Goal: Check status: Check status

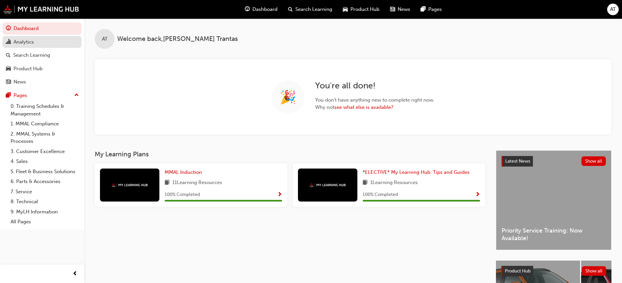
click at [28, 41] on div "Analytics" at bounding box center [24, 42] width 20 height 8
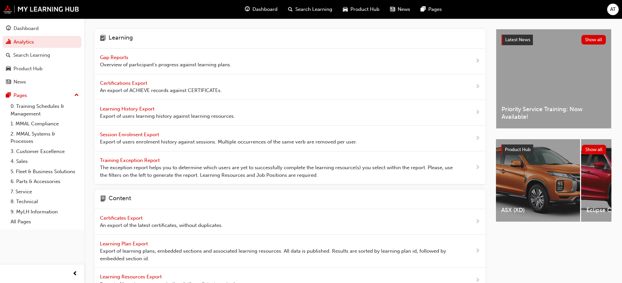
click at [122, 58] on span "Gap Reports" at bounding box center [115, 57] width 30 height 6
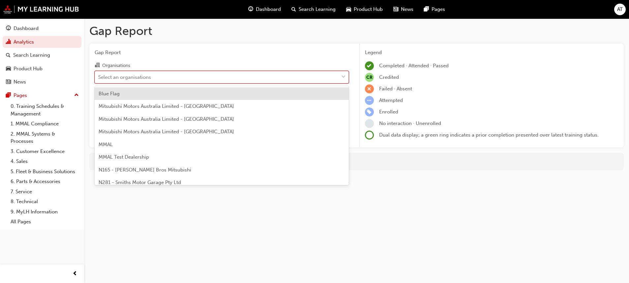
click at [344, 78] on span "down-icon" at bounding box center [343, 77] width 5 height 9
click at [99, 78] on input "Organisations option Blue Flag focused, 1 of 202. 202 results available. Use Up…" at bounding box center [98, 77] width 1 height 6
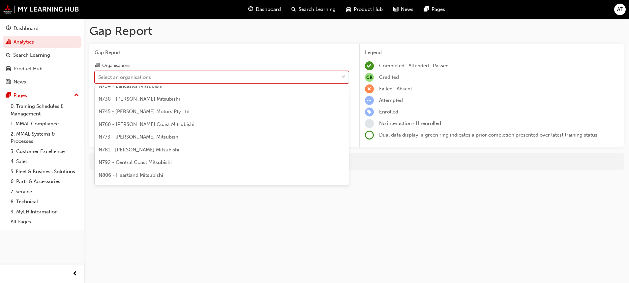
scroll to position [247, 0]
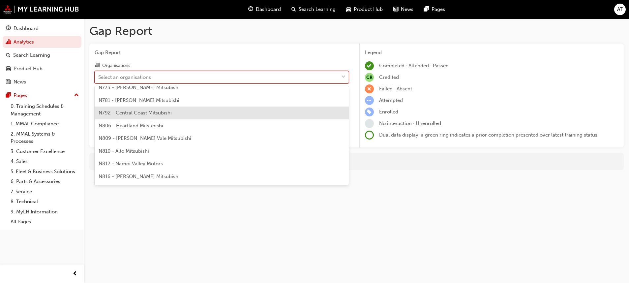
click at [138, 112] on span "N792 - Central Coast Mitsubishi" at bounding box center [135, 113] width 73 height 6
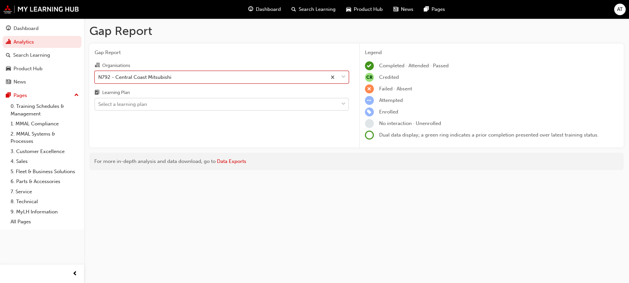
click at [344, 104] on span "down-icon" at bounding box center [343, 104] width 5 height 9
click at [99, 104] on input "Learning Plan Select a learning plan" at bounding box center [98, 104] width 1 height 6
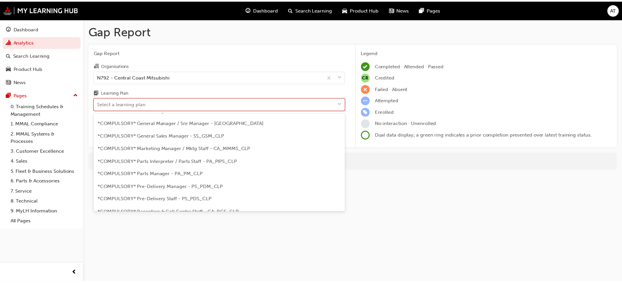
scroll to position [148, 0]
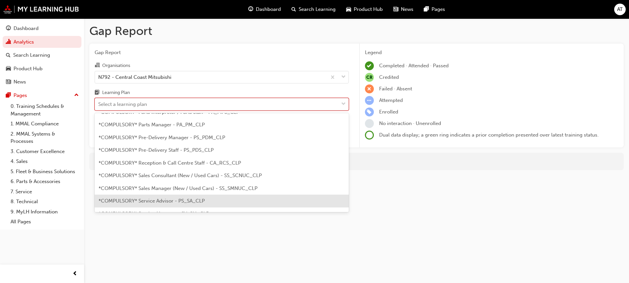
click at [171, 198] on span "*COMPULSORY* Service Advisor - PS_SA_CLP" at bounding box center [152, 201] width 106 height 6
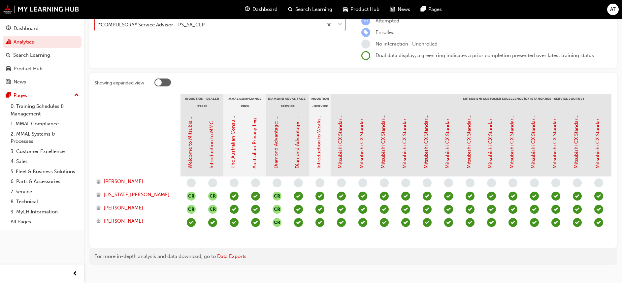
scroll to position [96, 0]
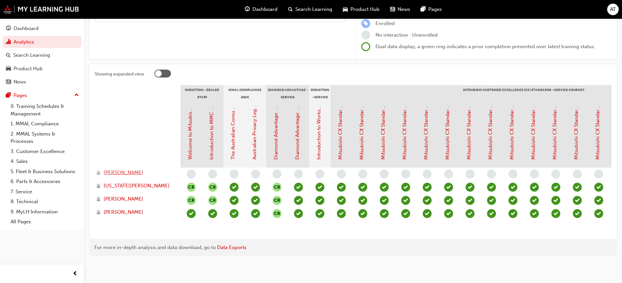
click at [128, 169] on span "[PERSON_NAME]" at bounding box center [124, 173] width 40 height 8
